Goal: Transaction & Acquisition: Purchase product/service

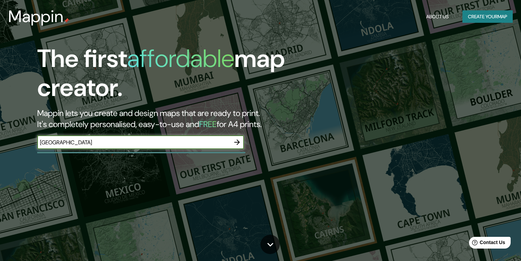
type input "La Rioja"
click at [239, 143] on icon "button" at bounding box center [237, 142] width 8 height 8
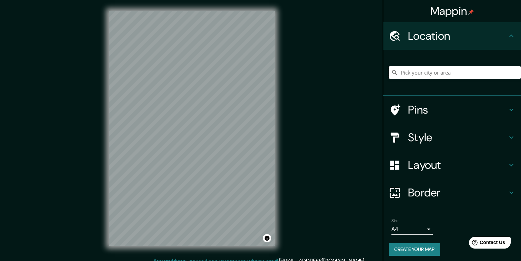
click at [410, 78] on input "Pick your city or area" at bounding box center [455, 72] width 132 height 12
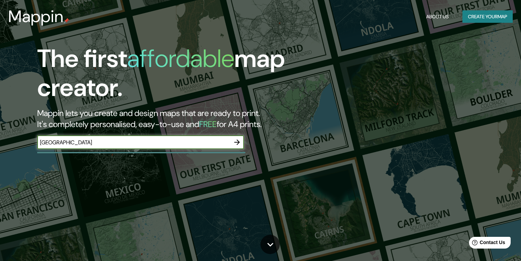
type input "Logroño"
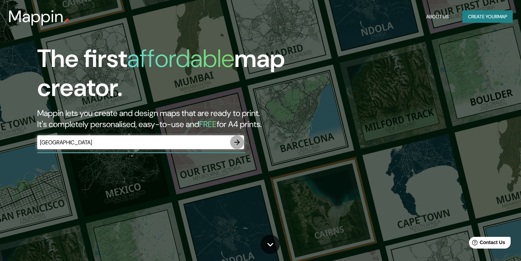
click at [237, 143] on icon "button" at bounding box center [237, 142] width 8 height 8
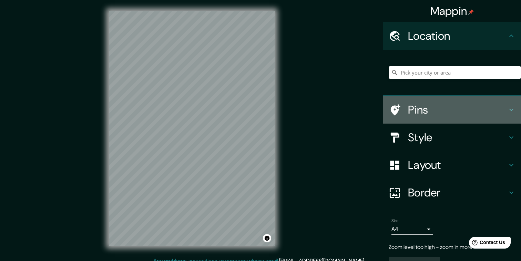
click at [422, 109] on h4 "Pins" at bounding box center [457, 110] width 99 height 14
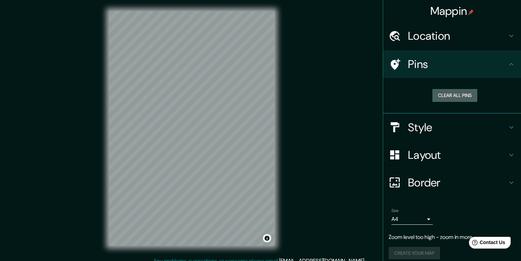
click at [441, 99] on button "Clear all pins" at bounding box center [455, 95] width 45 height 13
click at [420, 67] on h4 "Pins" at bounding box center [457, 64] width 99 height 14
click at [427, 40] on h4 "Location" at bounding box center [457, 36] width 99 height 14
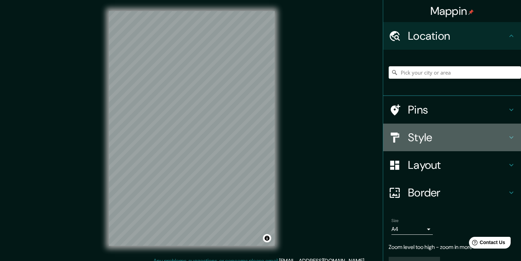
click at [429, 140] on h4 "Style" at bounding box center [457, 137] width 99 height 14
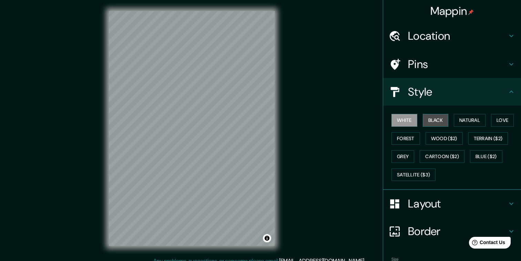
click at [431, 122] on button "Black" at bounding box center [436, 120] width 26 height 13
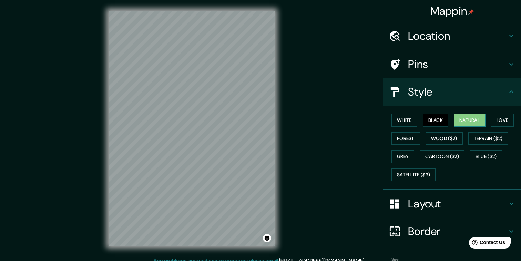
click at [465, 123] on button "Natural" at bounding box center [470, 120] width 32 height 13
click at [504, 123] on button "Love" at bounding box center [502, 120] width 23 height 13
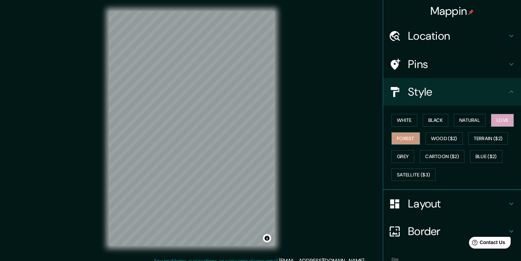
click at [406, 140] on button "Forest" at bounding box center [406, 138] width 29 height 13
click at [438, 141] on button "Wood ($2)" at bounding box center [444, 138] width 37 height 13
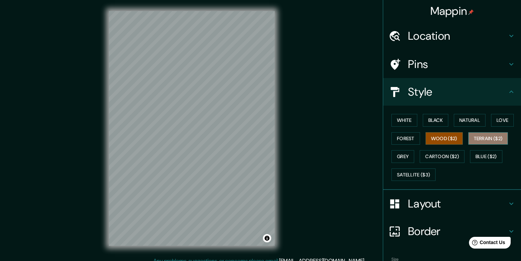
click at [473, 139] on button "Terrain ($2)" at bounding box center [489, 138] width 40 height 13
click at [404, 157] on button "Grey" at bounding box center [403, 156] width 23 height 13
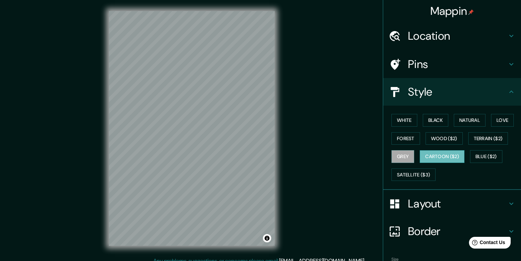
click at [440, 158] on button "Cartoon ($2)" at bounding box center [442, 156] width 45 height 13
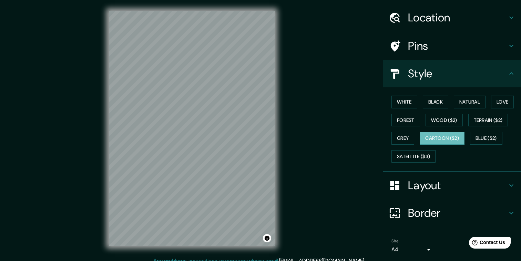
scroll to position [14, 0]
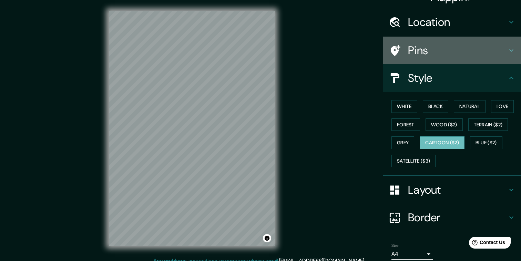
click at [428, 51] on h4 "Pins" at bounding box center [457, 50] width 99 height 14
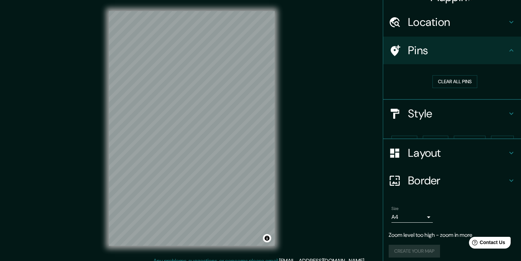
scroll to position [7, 0]
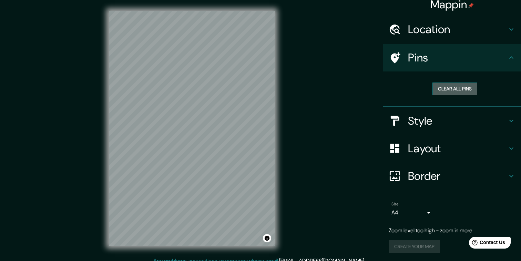
click at [446, 90] on button "Clear all pins" at bounding box center [455, 88] width 45 height 13
click at [431, 123] on h4 "Style" at bounding box center [457, 121] width 99 height 14
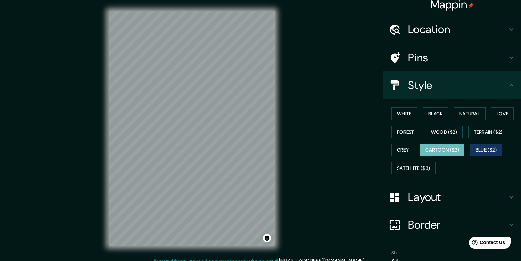
click at [480, 153] on button "Blue ($2)" at bounding box center [486, 149] width 32 height 13
click at [412, 166] on button "Satellite ($3)" at bounding box center [414, 168] width 44 height 13
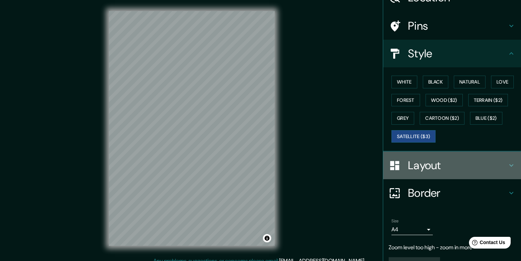
click at [426, 168] on h4 "Layout" at bounding box center [457, 165] width 99 height 14
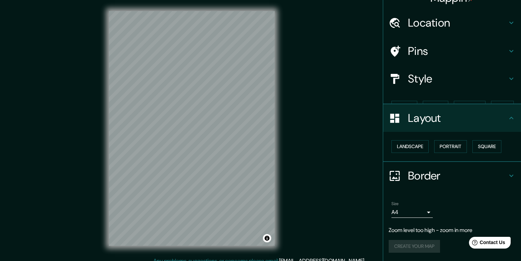
scroll to position [1, 0]
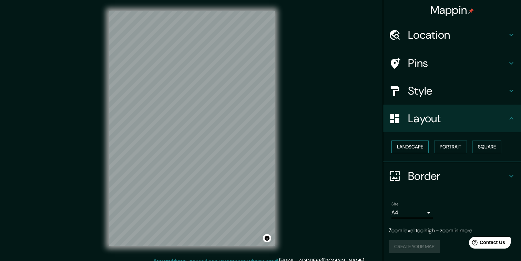
click at [418, 149] on button "Landscape" at bounding box center [410, 146] width 37 height 13
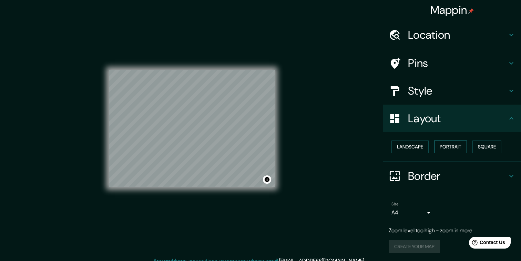
click at [455, 147] on button "Portrait" at bounding box center [450, 146] width 33 height 13
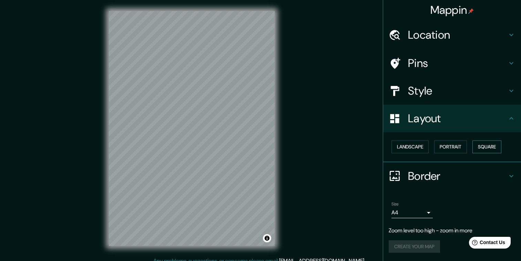
click at [484, 149] on button "Square" at bounding box center [487, 146] width 29 height 13
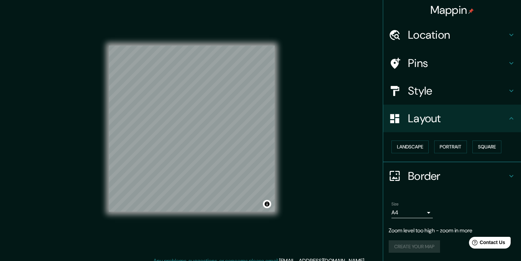
scroll to position [7, 0]
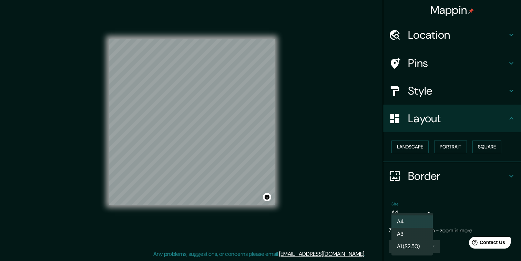
click at [427, 212] on body "Mappin Location Pins Style Layout Landscape Portrait Square Border Choose a bor…" at bounding box center [260, 123] width 521 height 261
click at [414, 232] on li "A3" at bounding box center [412, 234] width 41 height 12
click at [427, 212] on body "Mappin Location Pins Style Layout Landscape Portrait Square Border Choose a bor…" at bounding box center [260, 123] width 521 height 261
click at [419, 247] on li "A1 ($2.50)" at bounding box center [412, 246] width 41 height 12
click at [413, 215] on body "Mappin Location Pins Style Layout Landscape Portrait Square Border Choose a bor…" at bounding box center [260, 123] width 521 height 261
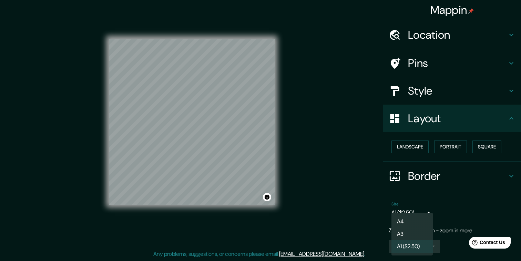
click at [413, 219] on li "A4" at bounding box center [412, 221] width 41 height 12
type input "single"
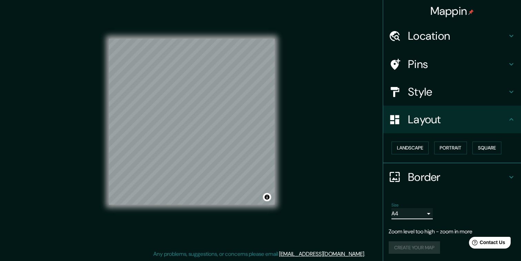
scroll to position [0, 0]
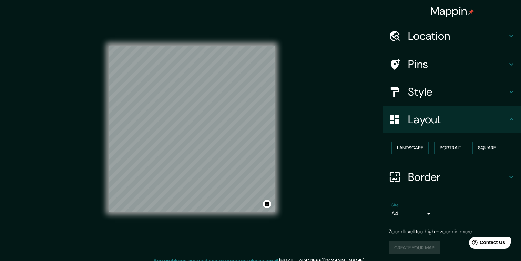
click at [430, 88] on h4 "Style" at bounding box center [457, 92] width 99 height 14
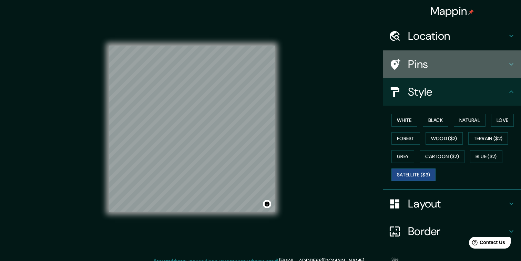
click at [421, 67] on h4 "Pins" at bounding box center [457, 64] width 99 height 14
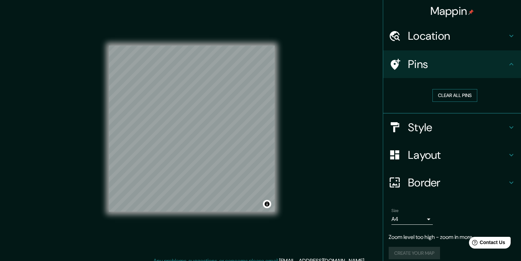
click at [447, 93] on button "Clear all pins" at bounding box center [455, 95] width 45 height 13
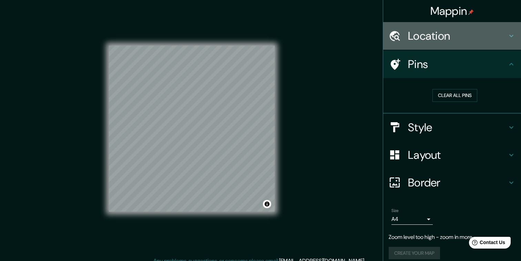
click at [425, 39] on h4 "Location" at bounding box center [457, 36] width 99 height 14
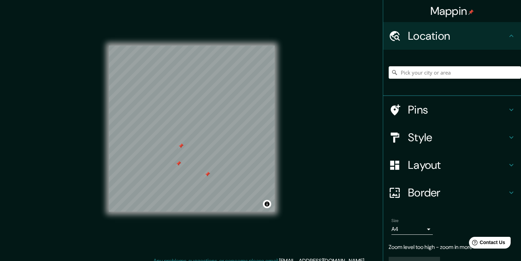
click at [420, 140] on h4 "Style" at bounding box center [457, 137] width 99 height 14
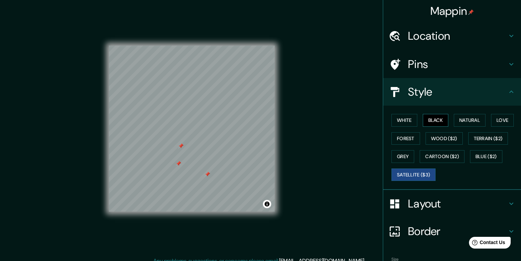
click at [435, 124] on button "Black" at bounding box center [436, 120] width 26 height 13
click at [419, 123] on div "White Black Natural Love Forest Wood ($2) Terrain ($2) Grey Cartoon ($2) Blue (…" at bounding box center [455, 147] width 132 height 72
click at [407, 120] on button "White" at bounding box center [405, 120] width 26 height 13
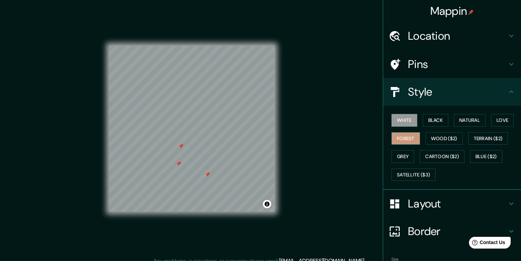
click at [407, 138] on button "Forest" at bounding box center [406, 138] width 29 height 13
click at [434, 139] on button "Wood ($2)" at bounding box center [444, 138] width 37 height 13
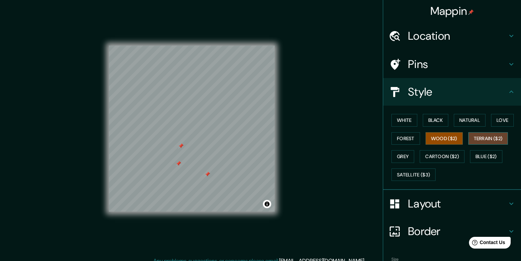
click at [479, 140] on button "Terrain ($2)" at bounding box center [489, 138] width 40 height 13
click at [403, 156] on button "Grey" at bounding box center [403, 156] width 23 height 13
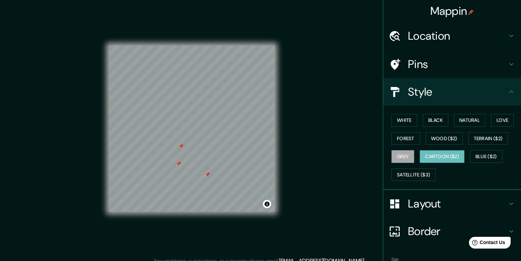
click at [431, 159] on button "Cartoon ($2)" at bounding box center [442, 156] width 45 height 13
click at [481, 159] on button "Blue ($2)" at bounding box center [486, 156] width 32 height 13
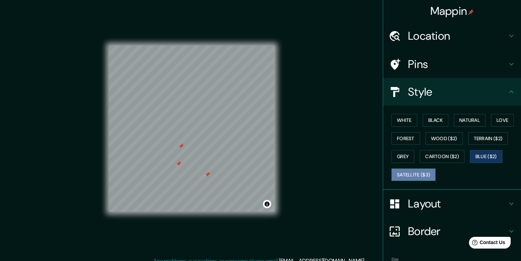
click at [420, 175] on button "Satellite ($3)" at bounding box center [414, 174] width 44 height 13
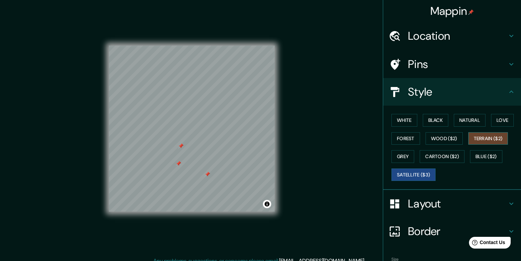
click at [479, 141] on button "Terrain ($2)" at bounding box center [489, 138] width 40 height 13
click at [206, 177] on div at bounding box center [205, 177] width 6 height 6
click at [174, 163] on div at bounding box center [174, 165] width 6 height 6
click at [177, 147] on div at bounding box center [177, 146] width 6 height 6
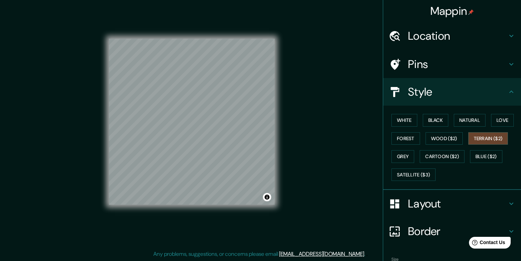
click at [432, 39] on h4 "Location" at bounding box center [457, 36] width 99 height 14
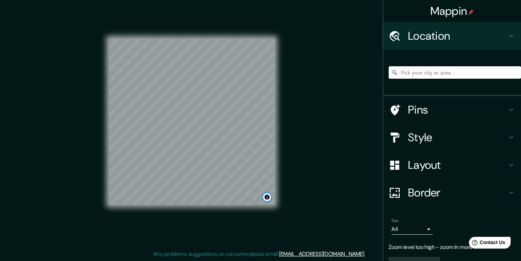
click at [267, 197] on button "Toggle attribution" at bounding box center [267, 197] width 8 height 8
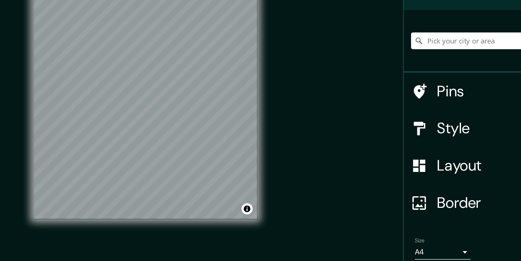
drag, startPoint x: 324, startPoint y: 165, endPoint x: 379, endPoint y: 183, distance: 58.1
click at [379, 183] on div "Mappin Location Pins Style Layout Border Choose a border. Hint : you can make l…" at bounding box center [260, 127] width 521 height 268
click at [328, 150] on div "Mappin Location Pins Style Layout Border Choose a border. Hint : you can make l…" at bounding box center [260, 127] width 521 height 268
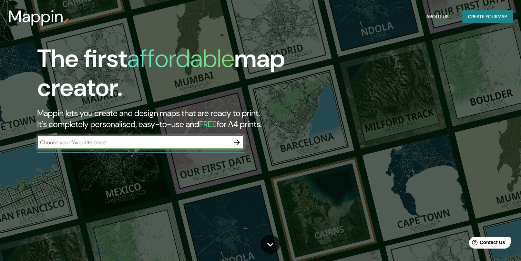
click at [172, 142] on input "text" at bounding box center [133, 142] width 193 height 8
type input "logroño"
click at [238, 143] on icon "button" at bounding box center [237, 142] width 8 height 8
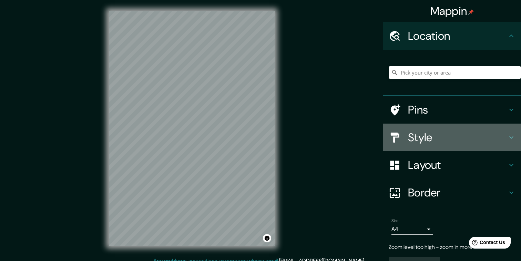
click at [425, 138] on h4 "Style" at bounding box center [457, 137] width 99 height 14
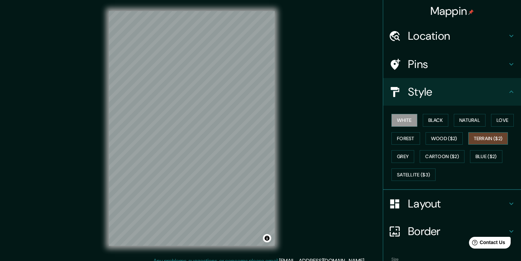
click at [485, 139] on button "Terrain ($2)" at bounding box center [489, 138] width 40 height 13
click at [415, 33] on h4 "Location" at bounding box center [457, 36] width 99 height 14
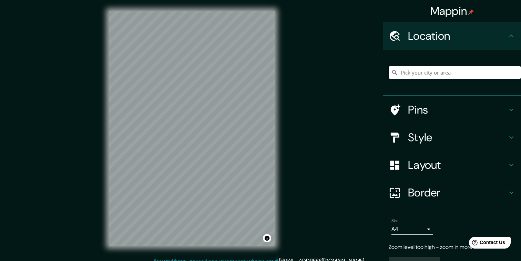
click at [417, 74] on input "Pick your city or area" at bounding box center [455, 72] width 132 height 12
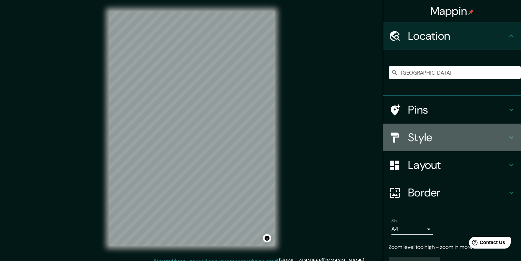
click at [416, 141] on h4 "Style" at bounding box center [457, 137] width 99 height 14
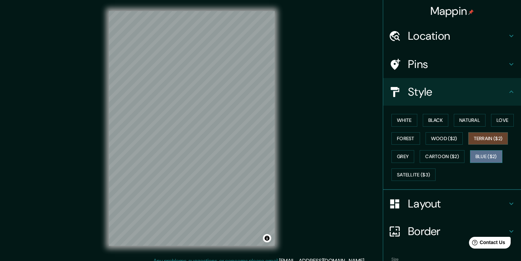
click at [479, 157] on button "Blue ($2)" at bounding box center [486, 156] width 32 height 13
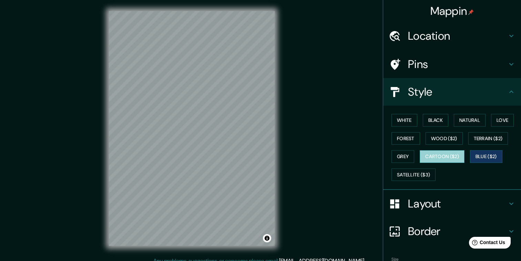
click at [448, 156] on button "Cartoon ($2)" at bounding box center [442, 156] width 45 height 13
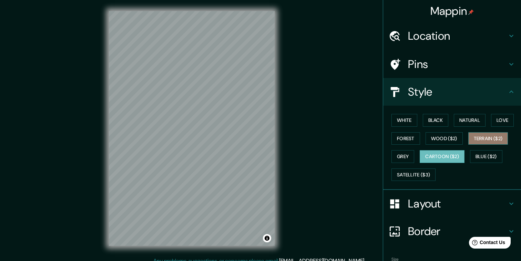
click at [484, 140] on button "Terrain ($2)" at bounding box center [489, 138] width 40 height 13
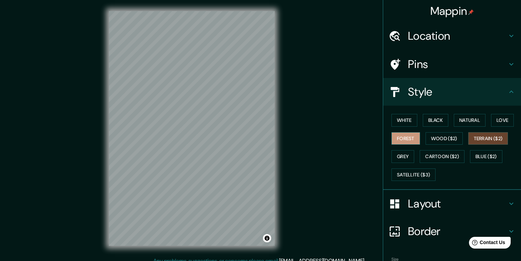
click at [407, 138] on button "Forest" at bounding box center [406, 138] width 29 height 13
click at [409, 120] on button "White" at bounding box center [405, 120] width 26 height 13
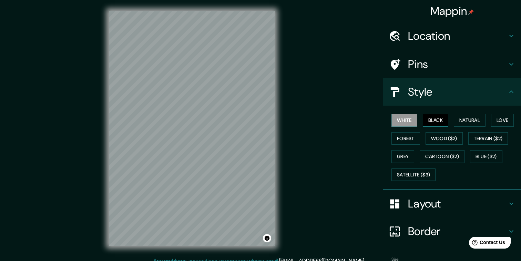
click at [443, 123] on button "Black" at bounding box center [436, 120] width 26 height 13
click at [467, 122] on button "Natural" at bounding box center [470, 120] width 32 height 13
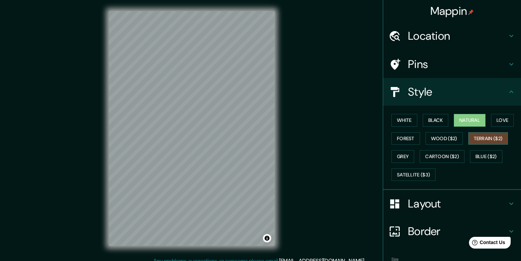
click at [481, 139] on button "Terrain ($2)" at bounding box center [489, 138] width 40 height 13
click at [484, 157] on button "Blue ($2)" at bounding box center [486, 156] width 32 height 13
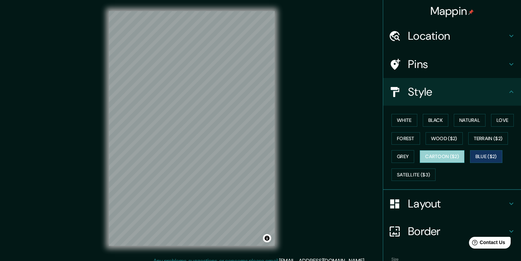
click at [442, 156] on button "Cartoon ($2)" at bounding box center [442, 156] width 45 height 13
click at [482, 153] on button "Blue ($2)" at bounding box center [486, 156] width 32 height 13
click at [414, 173] on button "Satellite ($3)" at bounding box center [414, 174] width 44 height 13
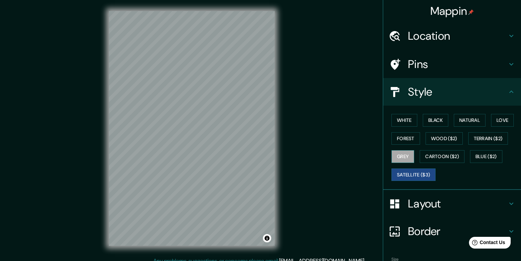
click at [405, 153] on button "Grey" at bounding box center [403, 156] width 23 height 13
click at [484, 135] on button "Terrain ($2)" at bounding box center [489, 138] width 40 height 13
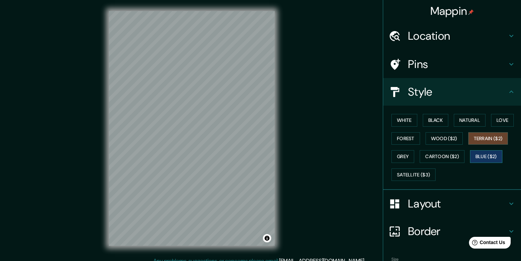
click at [485, 155] on button "Blue ($2)" at bounding box center [486, 156] width 32 height 13
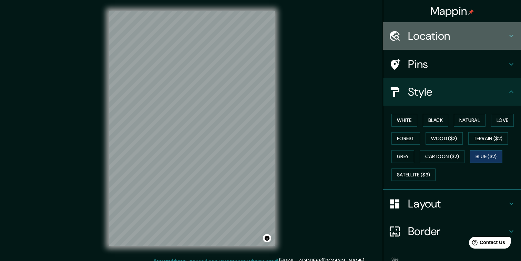
click at [438, 33] on h4 "Location" at bounding box center [457, 36] width 99 height 14
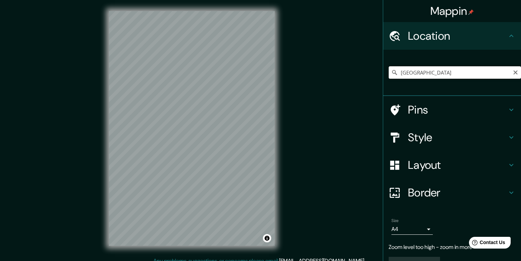
click at [427, 74] on input "República Democrática del Congo" at bounding box center [455, 72] width 132 height 12
type input "República BDemocrática del Congo"
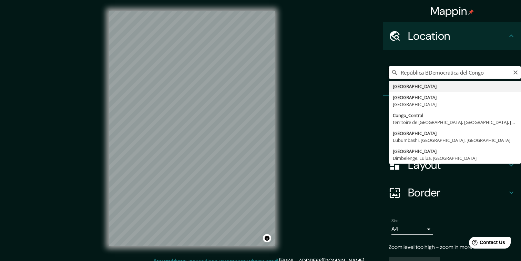
click at [426, 71] on input "República BDemocrática del Congo" at bounding box center [455, 72] width 132 height 12
click at [425, 71] on input "República BDemocrática del Congo" at bounding box center [455, 72] width 132 height 12
click at [424, 71] on input "República BDemocrática del Congo" at bounding box center [455, 72] width 132 height 12
drag, startPoint x: 401, startPoint y: 72, endPoint x: 517, endPoint y: 70, distance: 115.9
click at [517, 70] on div "República BDemocrática del Congo República Democrática del Congo Kongo Central …" at bounding box center [455, 72] width 132 height 12
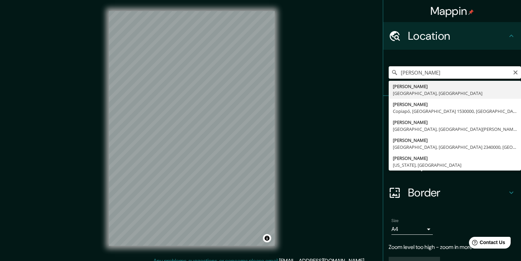
type input "Briones, La Rioja, España"
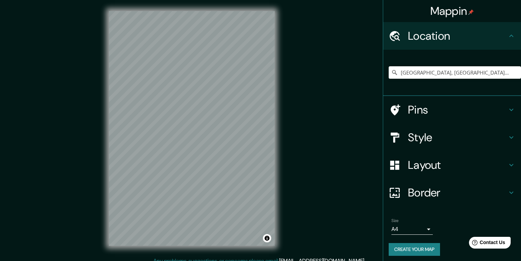
click at [417, 139] on h4 "Style" at bounding box center [457, 137] width 99 height 14
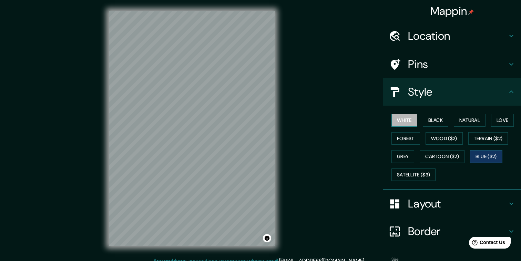
click at [406, 120] on button "White" at bounding box center [405, 120] width 26 height 13
click at [434, 119] on button "Black" at bounding box center [436, 120] width 26 height 13
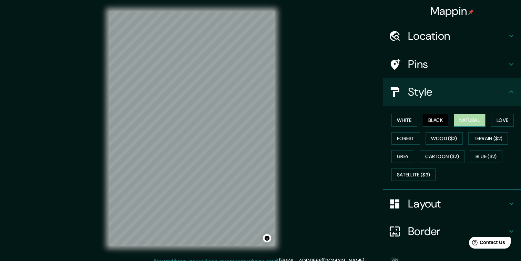
click at [473, 119] on button "Natural" at bounding box center [470, 120] width 32 height 13
click at [498, 120] on button "Love" at bounding box center [502, 120] width 23 height 13
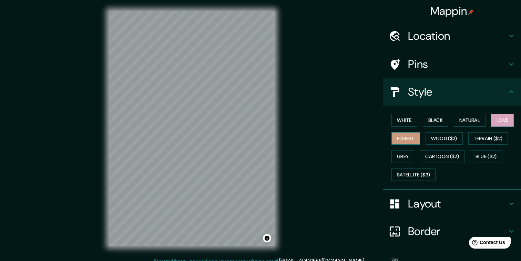
click at [411, 139] on button "Forest" at bounding box center [406, 138] width 29 height 13
click at [443, 137] on button "Wood ($2)" at bounding box center [444, 138] width 37 height 13
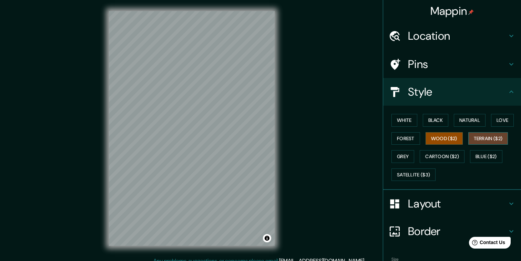
click at [487, 137] on button "Terrain ($2)" at bounding box center [489, 138] width 40 height 13
click at [401, 155] on button "Grey" at bounding box center [403, 156] width 23 height 13
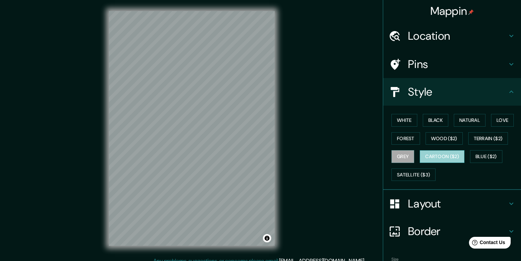
click at [433, 159] on button "Cartoon ($2)" at bounding box center [442, 156] width 45 height 13
click at [484, 158] on button "Blue ($2)" at bounding box center [486, 156] width 32 height 13
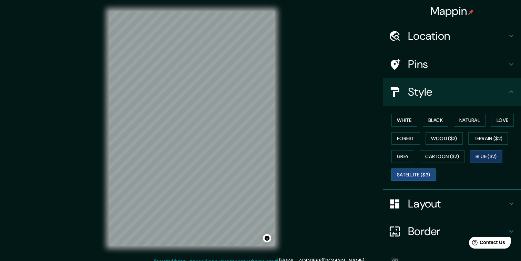
click at [407, 175] on button "Satellite ($3)" at bounding box center [414, 174] width 44 height 13
click at [438, 139] on button "Wood ($2)" at bounding box center [444, 138] width 37 height 13
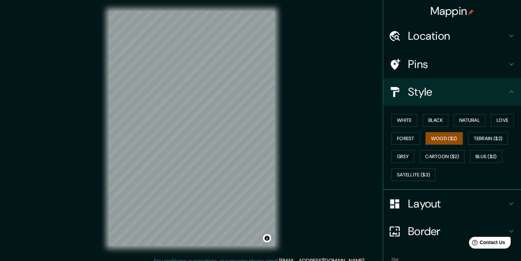
click at [426, 28] on div "Location" at bounding box center [452, 36] width 138 height 28
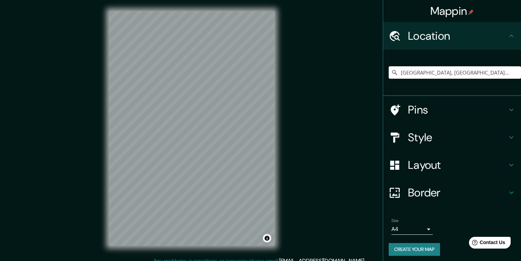
drag, startPoint x: 472, startPoint y: 74, endPoint x: 371, endPoint y: 74, distance: 100.3
click at [371, 74] on div "Mappin Location Briones, La Rioja, España Pins Style Layout Border Choose a bor…" at bounding box center [260, 134] width 521 height 268
click at [222, 260] on html "Mappin Location España Pins Style Layout Border Choose a border. Hint : you can…" at bounding box center [260, 130] width 521 height 261
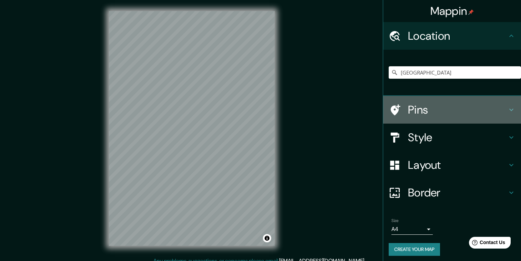
click at [414, 112] on h4 "Pins" at bounding box center [457, 110] width 99 height 14
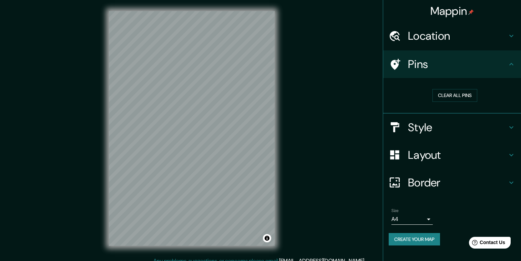
click at [413, 68] on h4 "Pins" at bounding box center [457, 64] width 99 height 14
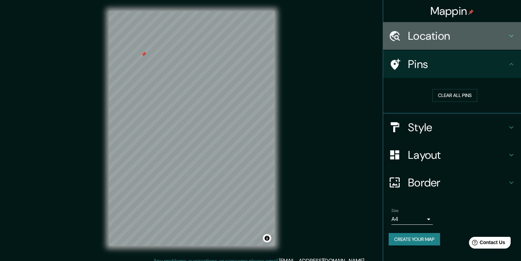
click at [444, 37] on h4 "Location" at bounding box center [457, 36] width 99 height 14
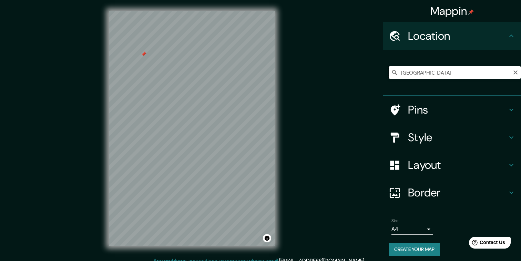
drag, startPoint x: 425, startPoint y: 73, endPoint x: 378, endPoint y: 72, distance: 47.6
click at [378, 72] on div "Mappin Location España Pins Style Layout Border Choose a border. Hint : you can…" at bounding box center [260, 134] width 521 height 268
click at [80, 168] on div "Mappin Location Kinsasa, Kinsasa, República Democrática del Congo Pins Style La…" at bounding box center [260, 134] width 521 height 268
click at [284, 104] on div "© Mapbox © OpenStreetMap Improve this map" at bounding box center [192, 128] width 188 height 257
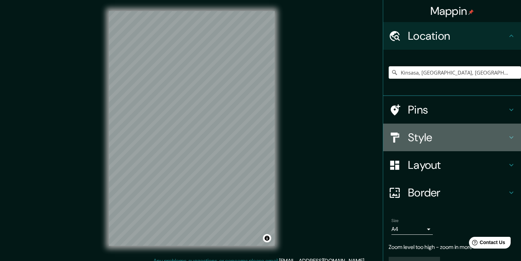
click at [429, 142] on h4 "Style" at bounding box center [457, 137] width 99 height 14
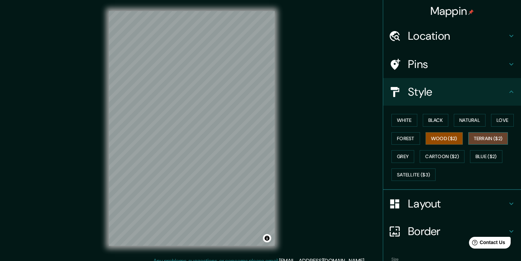
click at [480, 139] on button "Terrain ($2)" at bounding box center [489, 138] width 40 height 13
click at [439, 153] on button "Cartoon ($2)" at bounding box center [442, 156] width 45 height 13
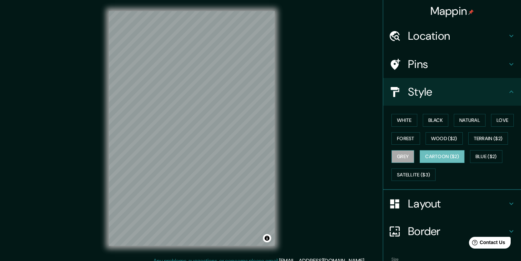
click at [406, 153] on button "Grey" at bounding box center [403, 156] width 23 height 13
click at [449, 157] on button "Cartoon ($2)" at bounding box center [442, 156] width 45 height 13
click at [486, 140] on button "Terrain ($2)" at bounding box center [489, 138] width 40 height 13
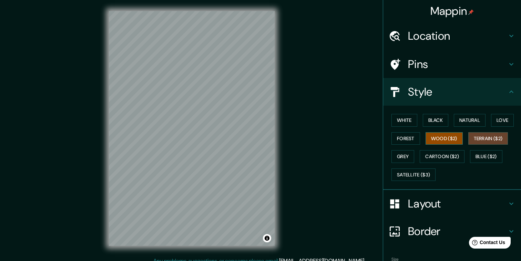
click at [452, 138] on button "Wood ($2)" at bounding box center [444, 138] width 37 height 13
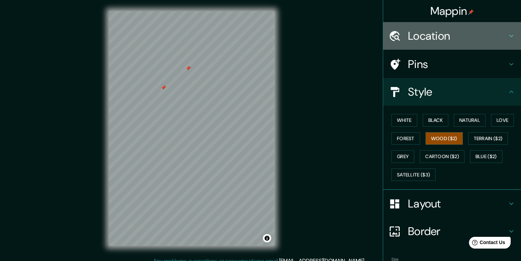
click at [425, 33] on h4 "Location" at bounding box center [457, 36] width 99 height 14
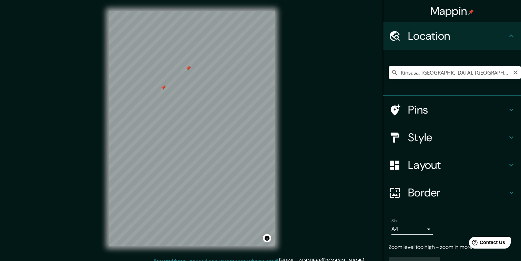
click at [406, 72] on input "Kinsasa, Kinsasa, República Democrática del Congo" at bounding box center [455, 72] width 132 height 12
drag, startPoint x: 466, startPoint y: 75, endPoint x: 353, endPoint y: 72, distance: 113.1
click at [353, 72] on div "Mappin Location Burdeos, Gironda, Francia Pins Style Layout Border Choose a bor…" at bounding box center [260, 134] width 521 height 268
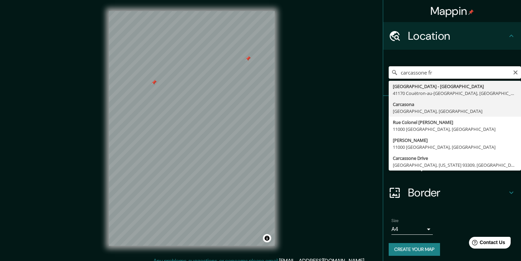
type input "Carcasona, Aude, Francia"
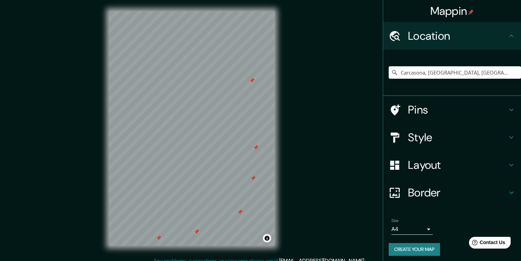
click at [242, 248] on div "© Mapbox © OpenStreetMap Improve this map" at bounding box center [192, 128] width 188 height 257
click at [181, 164] on div at bounding box center [181, 165] width 6 height 6
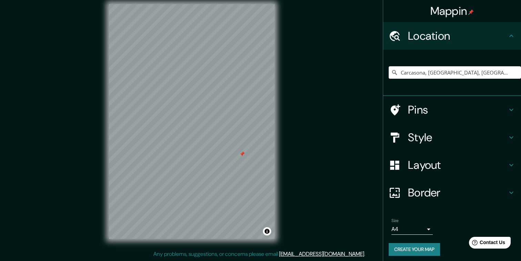
click at [323, 162] on div "Mappin Location Carcasona, Aude, Francia Pins Style Layout Border Choose a bord…" at bounding box center [260, 127] width 521 height 268
